Goal: Information Seeking & Learning: Compare options

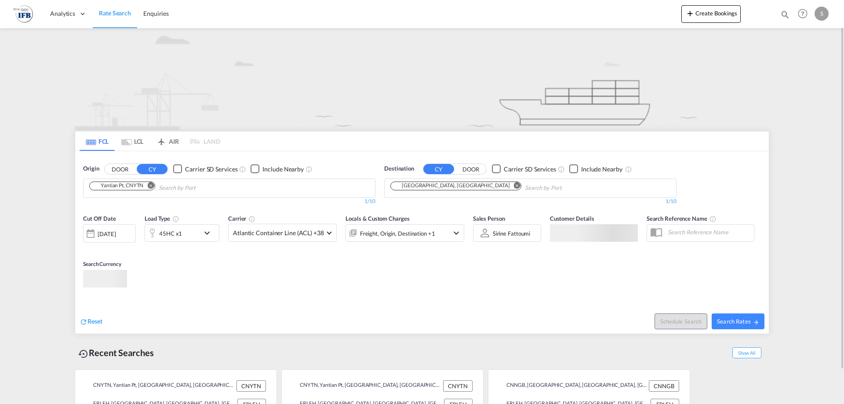
click at [190, 195] on md-autocomplete-wrap "Chips container. Use arrow keys to select chips." at bounding box center [200, 188] width 83 height 14
click at [736, 323] on span "Search Rates" at bounding box center [738, 321] width 42 height 7
type input "CNYTN to FRLEH / [DATE]"
